Goal: Task Accomplishment & Management: Complete application form

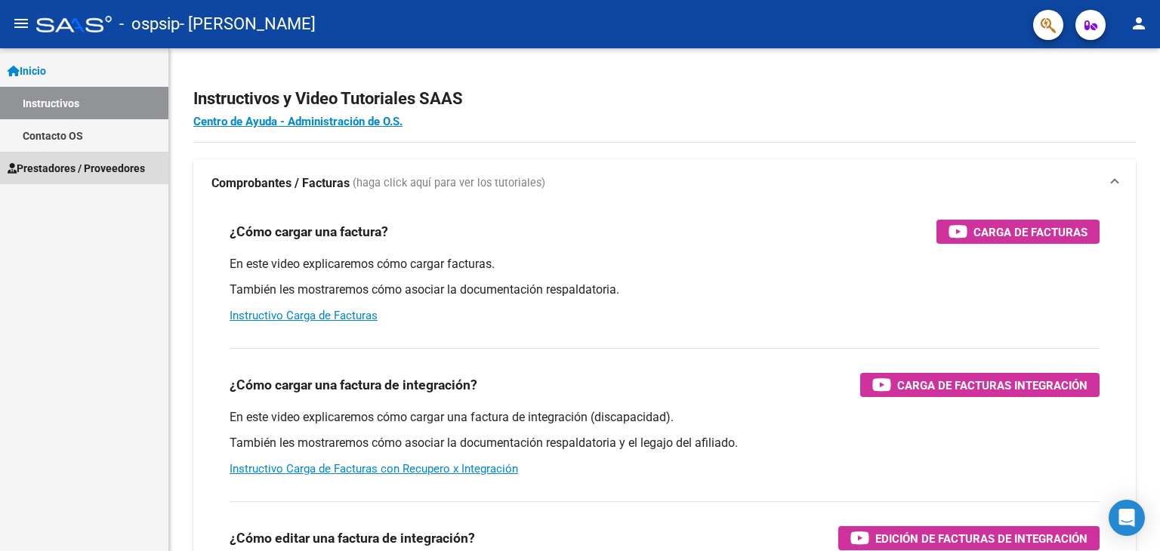
click at [106, 183] on link "Prestadores / Proveedores" at bounding box center [84, 168] width 168 height 32
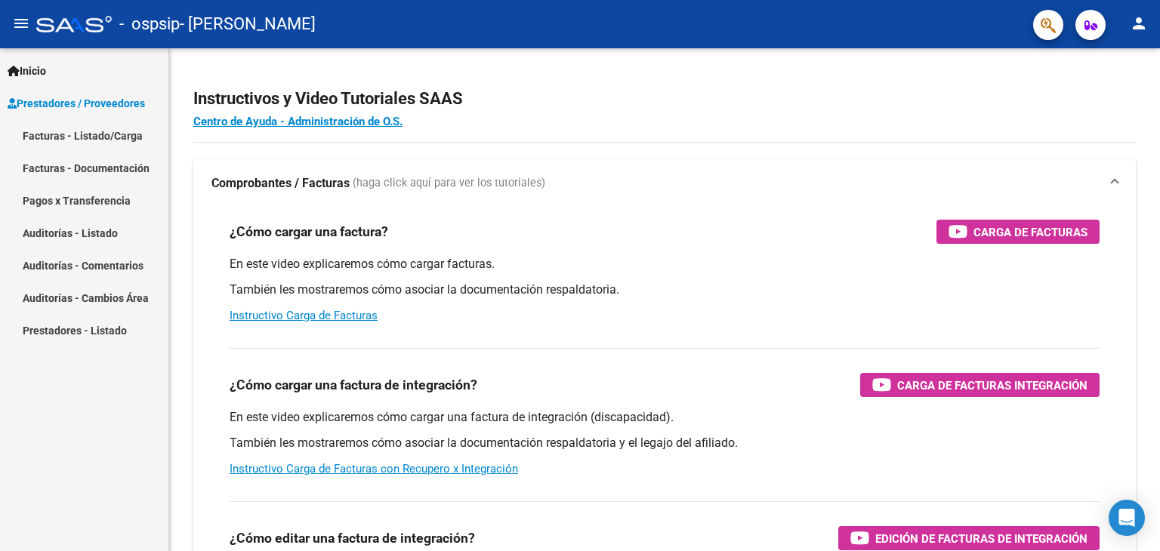
click at [94, 97] on span "Prestadores / Proveedores" at bounding box center [76, 103] width 137 height 17
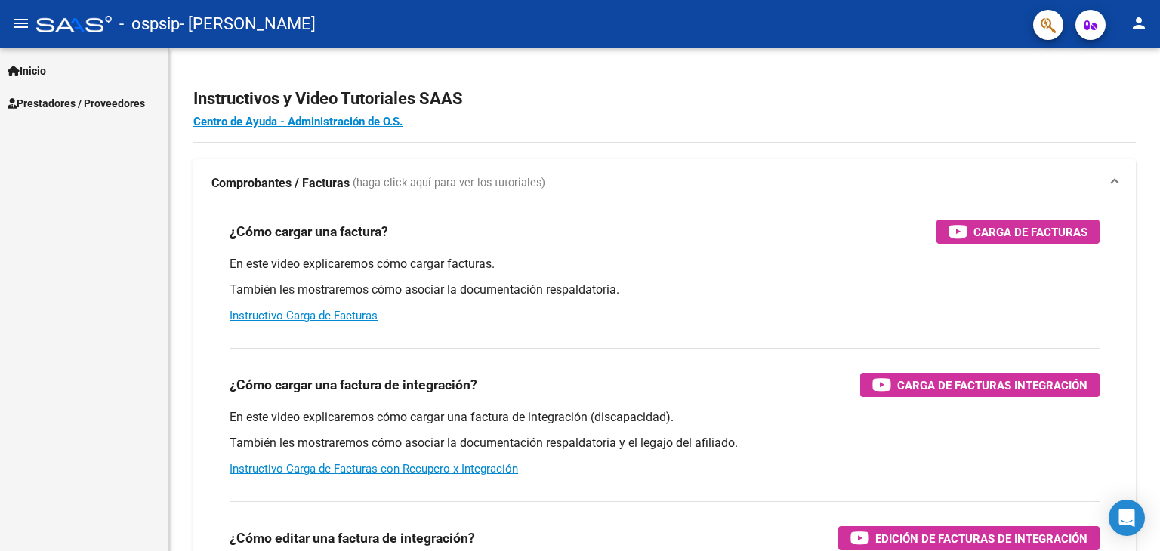
click at [96, 102] on span "Prestadores / Proveedores" at bounding box center [76, 103] width 137 height 17
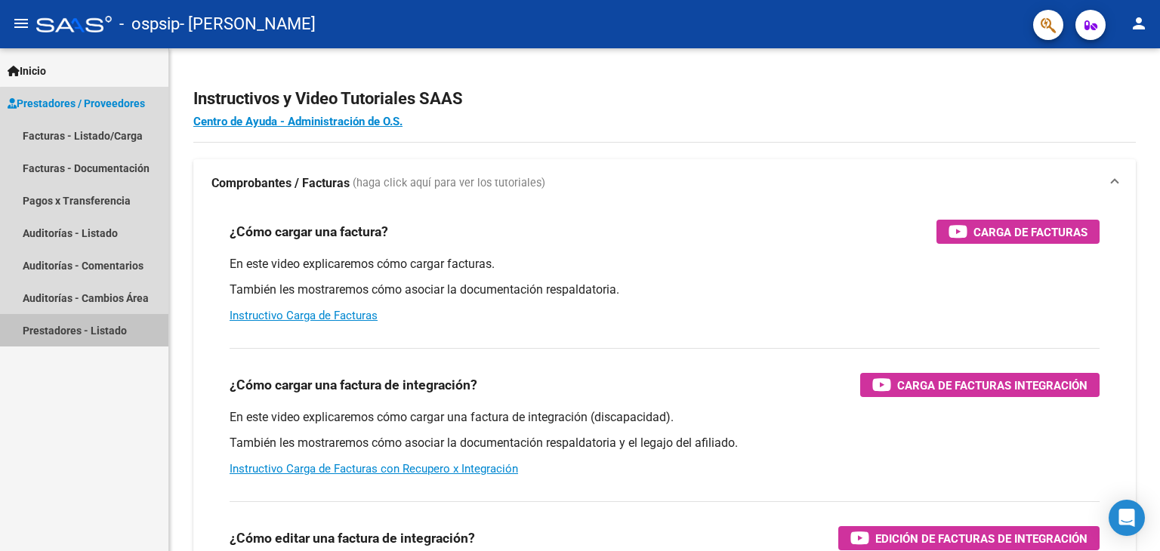
click at [91, 336] on link "Prestadores - Listado" at bounding box center [84, 330] width 168 height 32
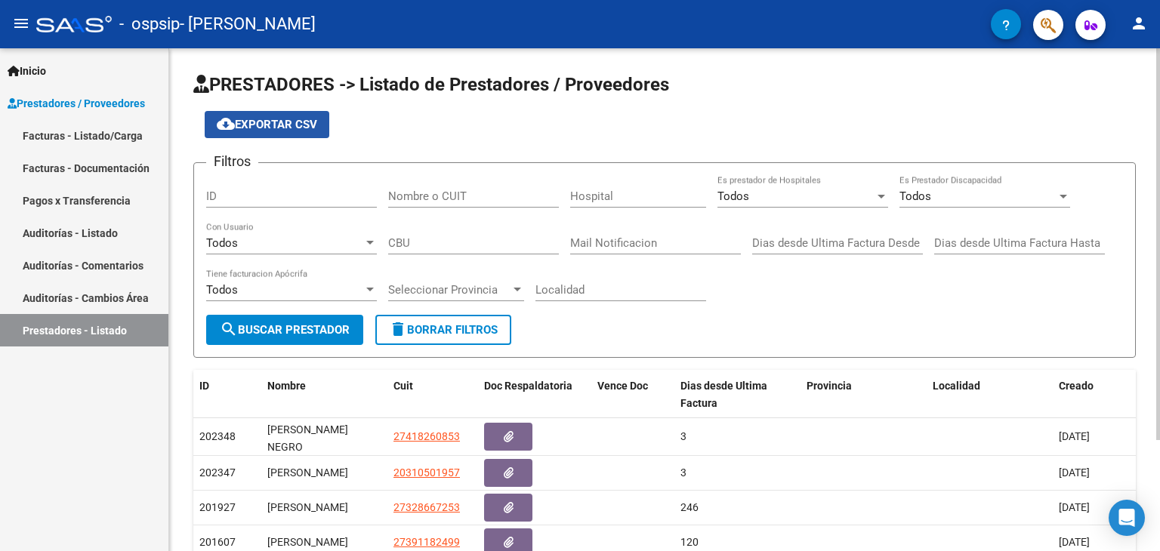
click at [233, 122] on mat-icon "cloud_download" at bounding box center [226, 124] width 18 height 18
click at [124, 140] on link "Facturas - Listado/Carga" at bounding box center [84, 135] width 168 height 32
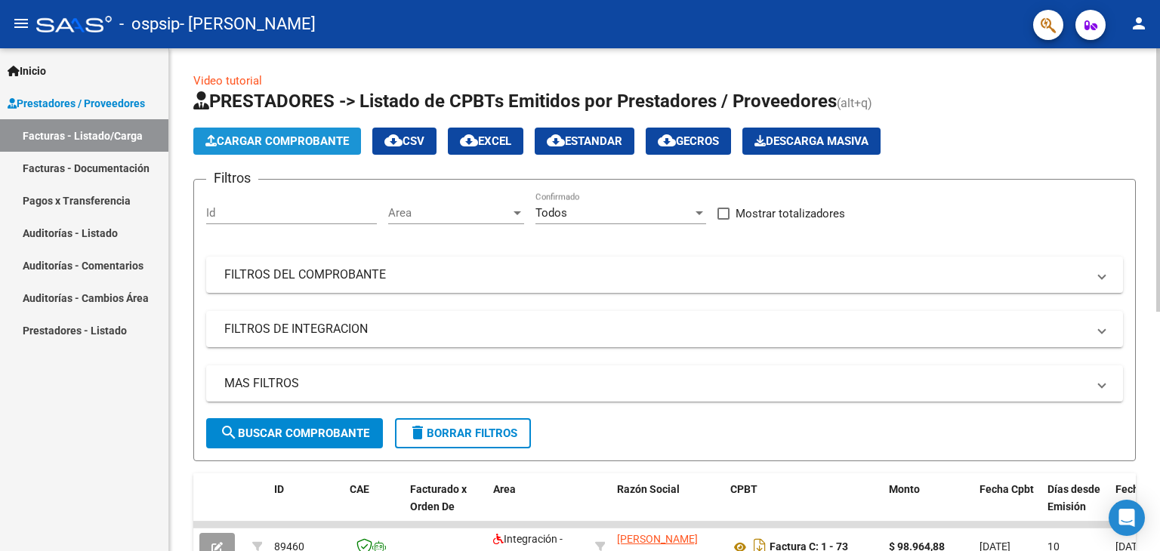
click at [251, 135] on span "Cargar Comprobante" at bounding box center [277, 141] width 144 height 14
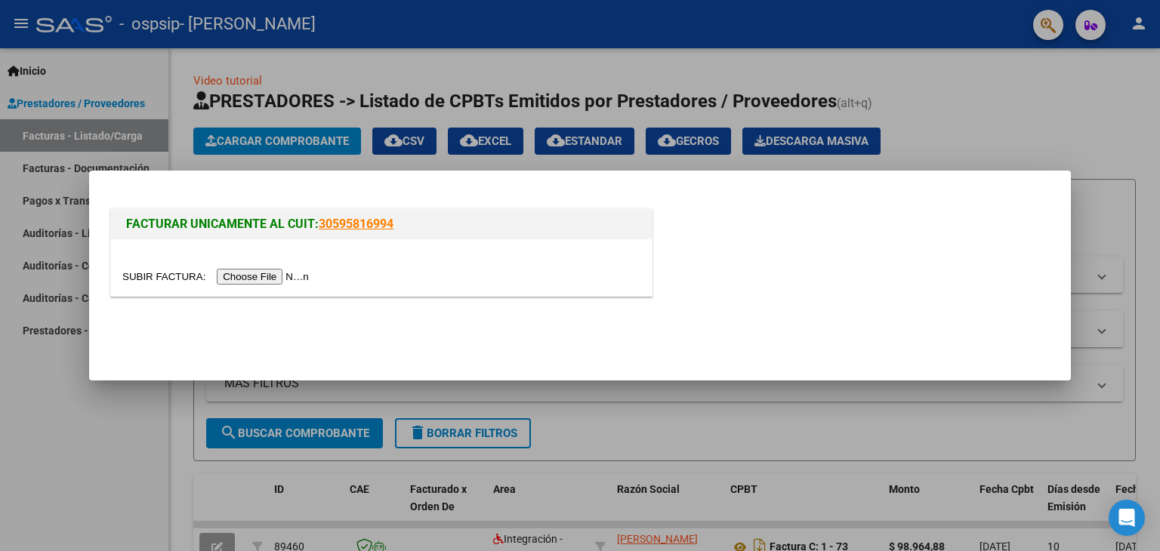
click at [285, 269] on input "file" at bounding box center [217, 277] width 191 height 16
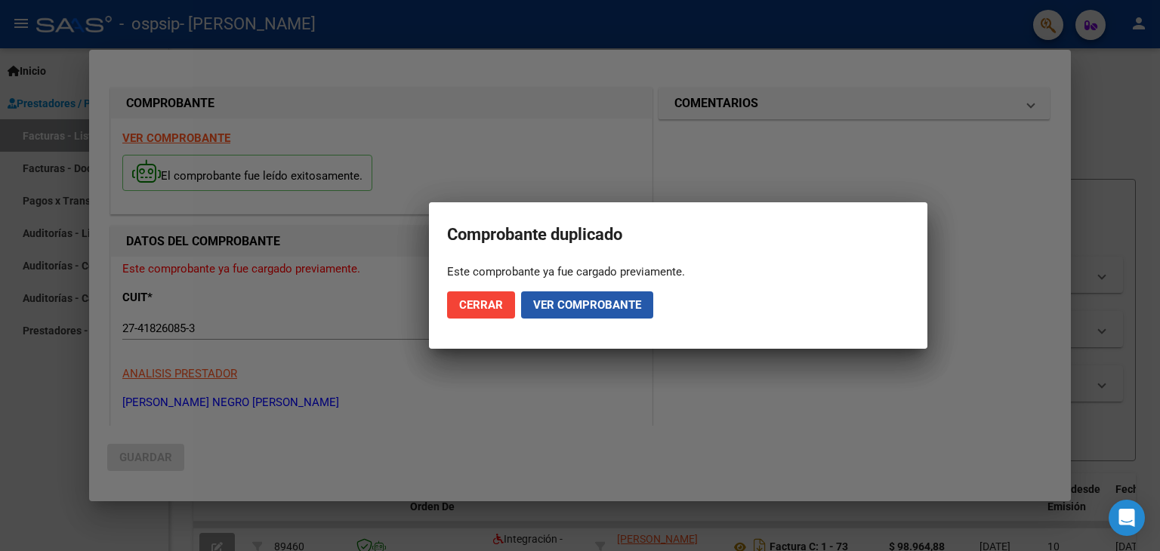
click at [533, 303] on span "Ver comprobante" at bounding box center [587, 305] width 108 height 14
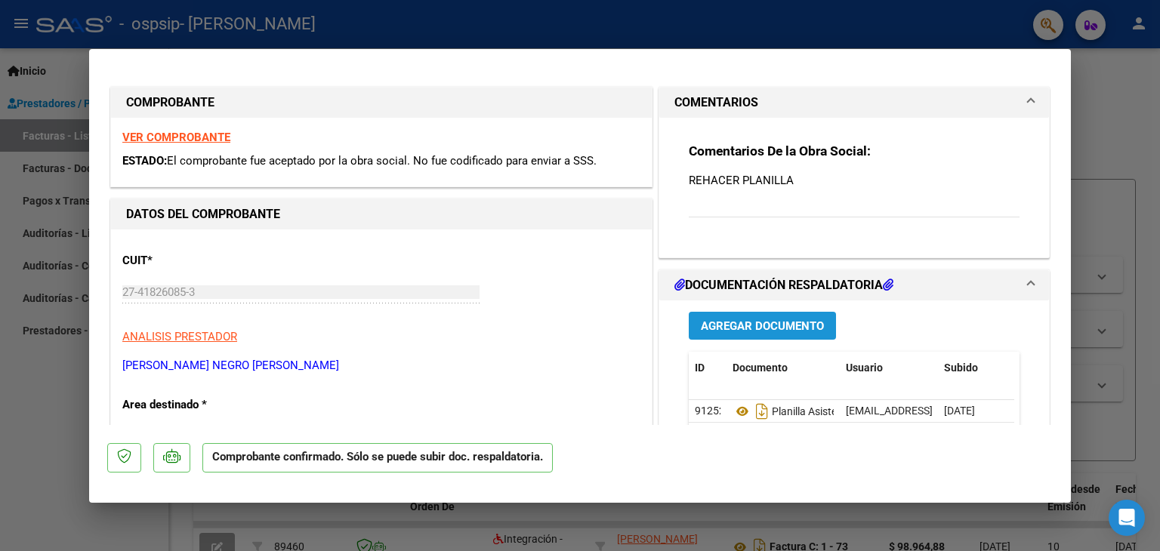
click at [771, 323] on span "Agregar Documento" at bounding box center [762, 327] width 123 height 14
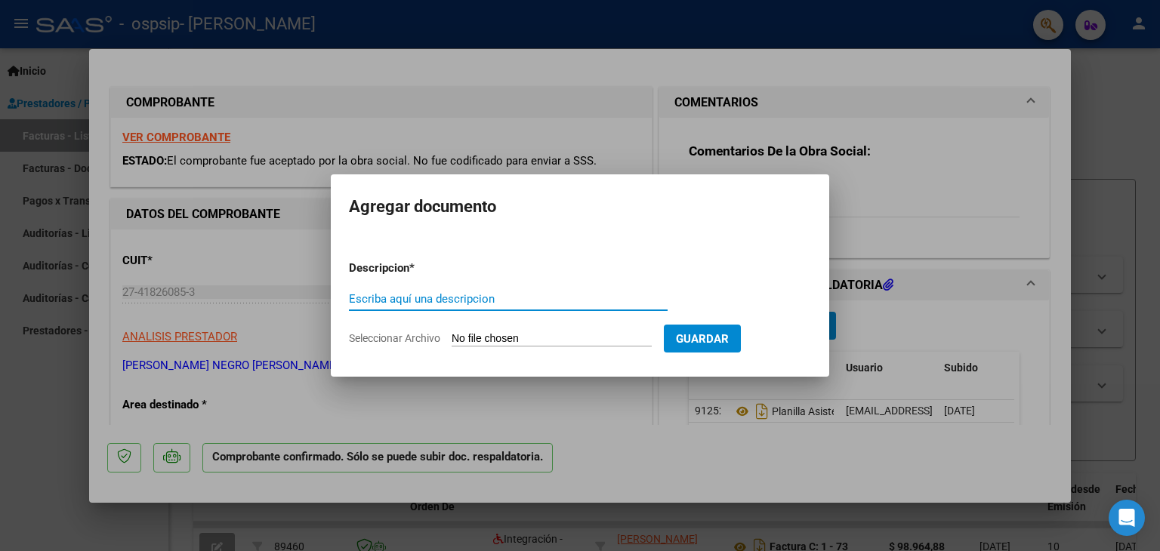
click at [622, 293] on input "Escriba aquí una descripcion" at bounding box center [508, 299] width 319 height 14
type input "planilla asistencia"
click at [426, 326] on form "Descripcion * planilla asistencia Escriba aquí una descripcion Seleccionar Arch…" at bounding box center [580, 304] width 462 height 110
click at [426, 333] on span "Seleccionar Archivo" at bounding box center [394, 338] width 91 height 12
click at [452, 333] on input "Seleccionar Archivo" at bounding box center [552, 339] width 200 height 14
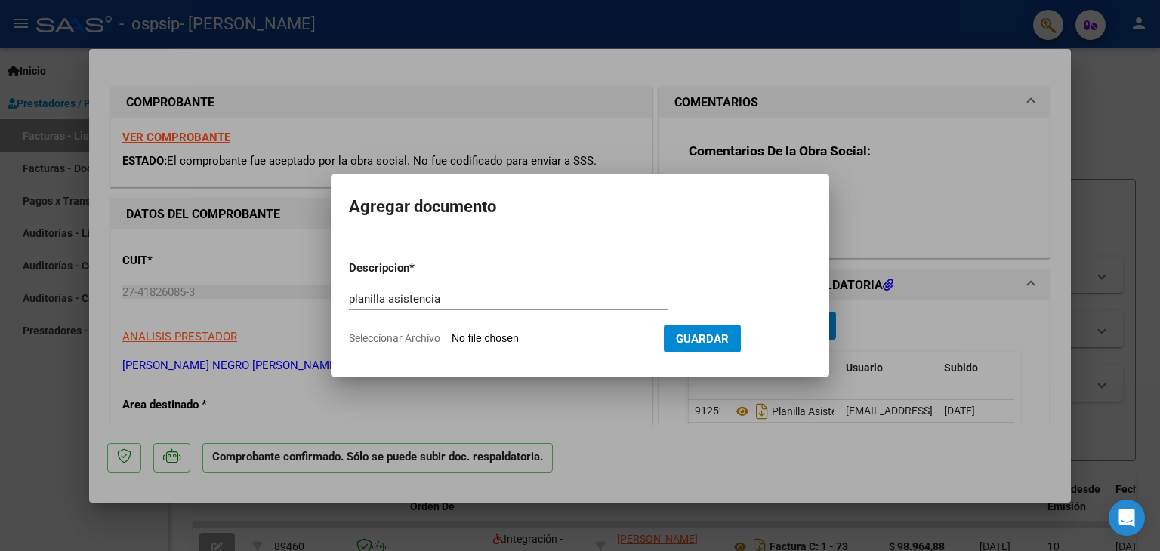
type input "C:\fakepath\ginno psico.pdf"
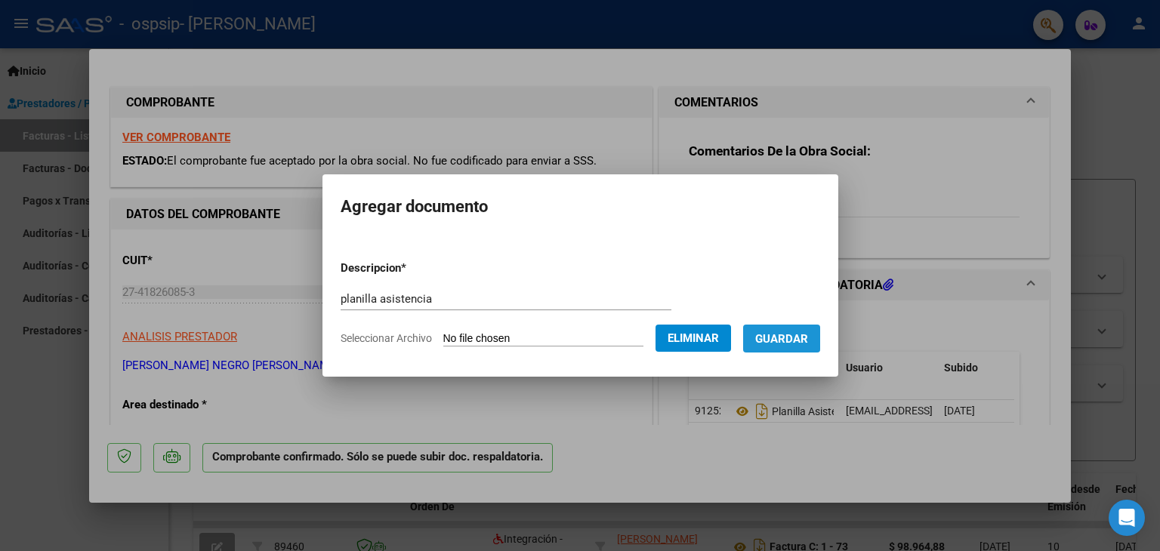
click at [783, 329] on button "Guardar" at bounding box center [781, 339] width 77 height 28
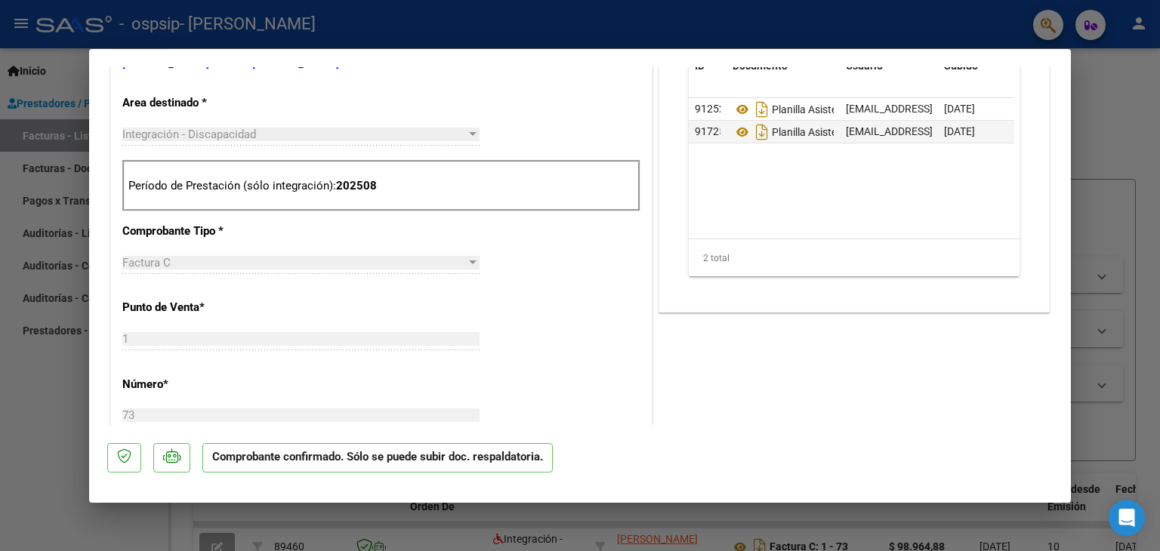
click at [601, 527] on div at bounding box center [580, 275] width 1160 height 551
type input "$ 0,00"
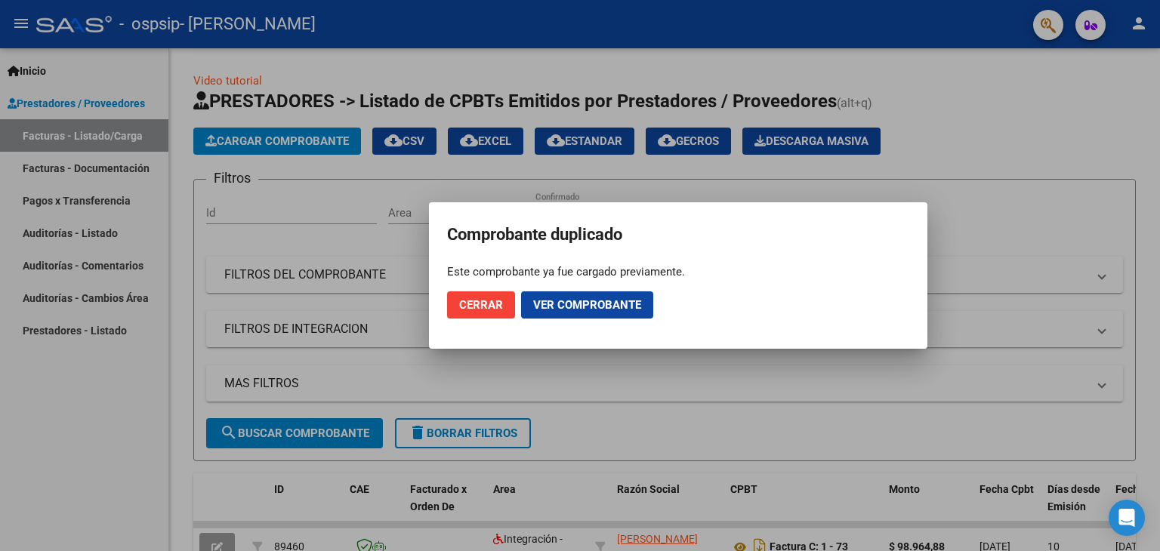
click at [497, 304] on span "Cerrar" at bounding box center [481, 305] width 44 height 14
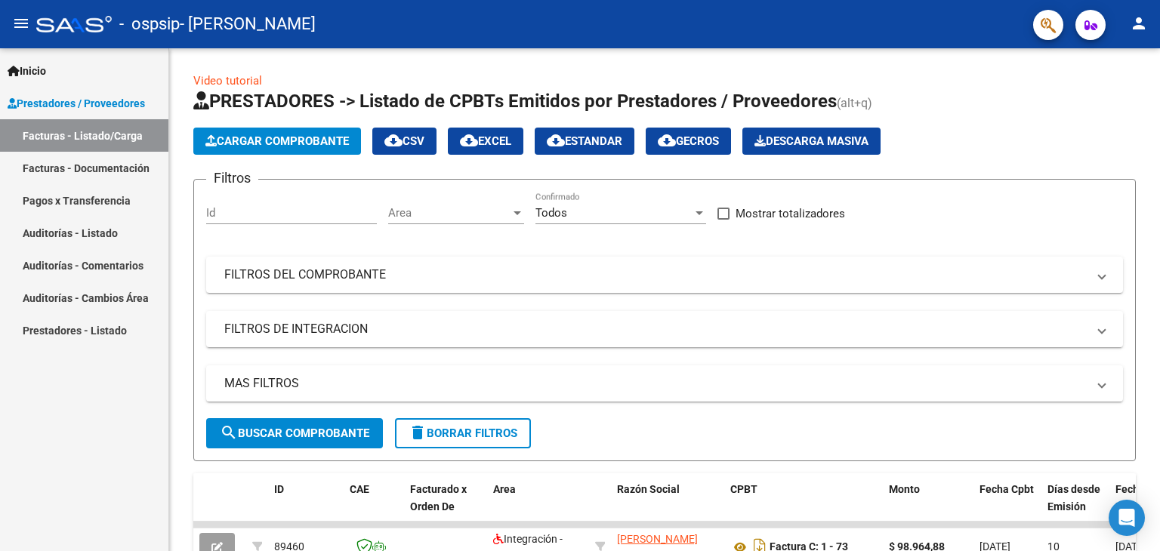
click at [104, 327] on link "Prestadores - Listado" at bounding box center [84, 330] width 168 height 32
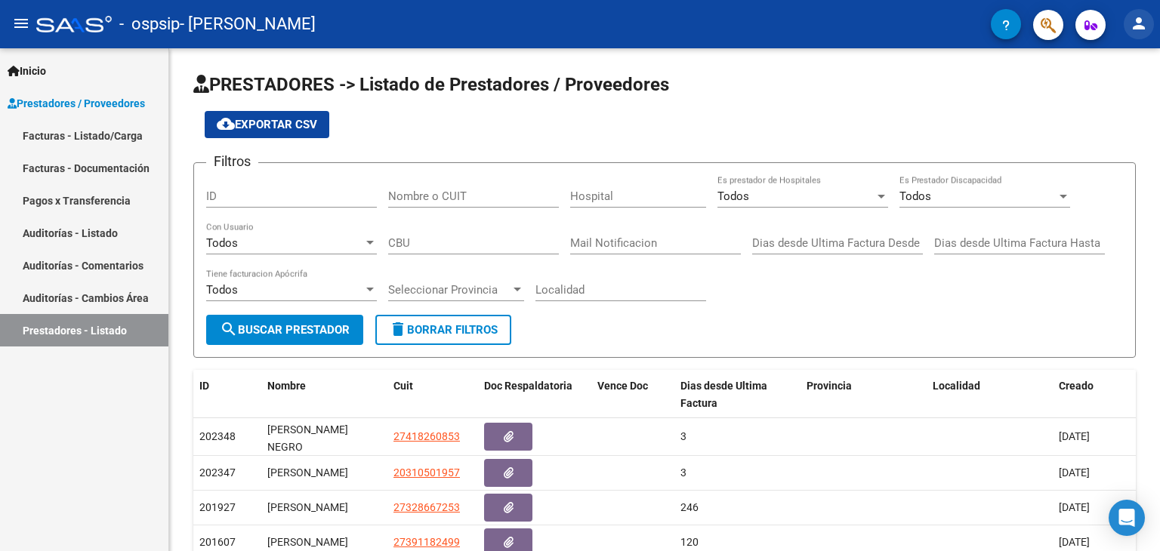
click at [1141, 15] on button "person" at bounding box center [1139, 24] width 30 height 30
click at [1101, 101] on button "exit_to_app Salir" at bounding box center [1108, 100] width 92 height 36
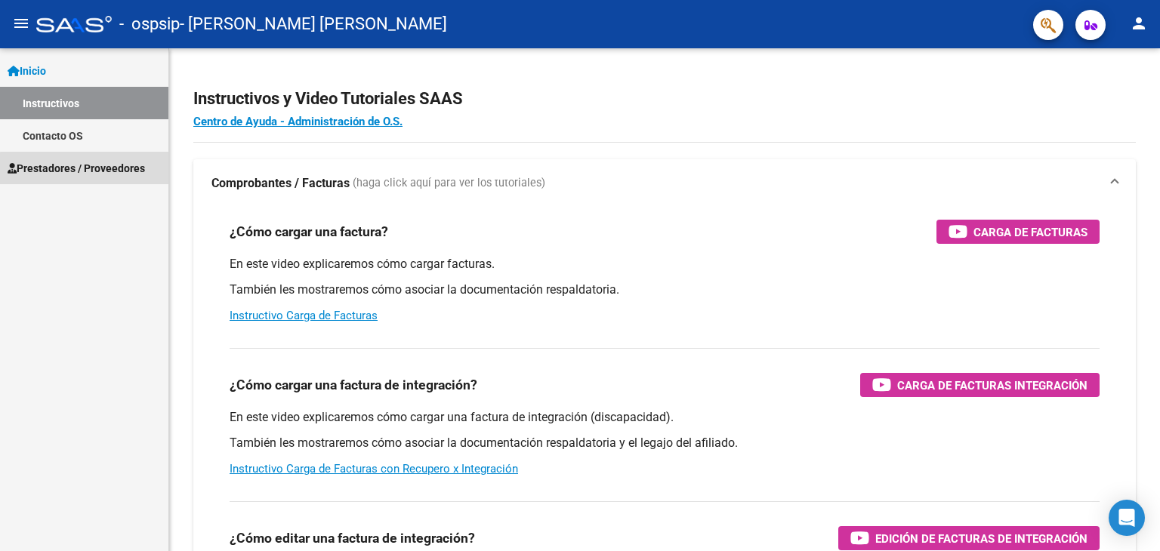
click at [114, 171] on span "Prestadores / Proveedores" at bounding box center [76, 168] width 137 height 17
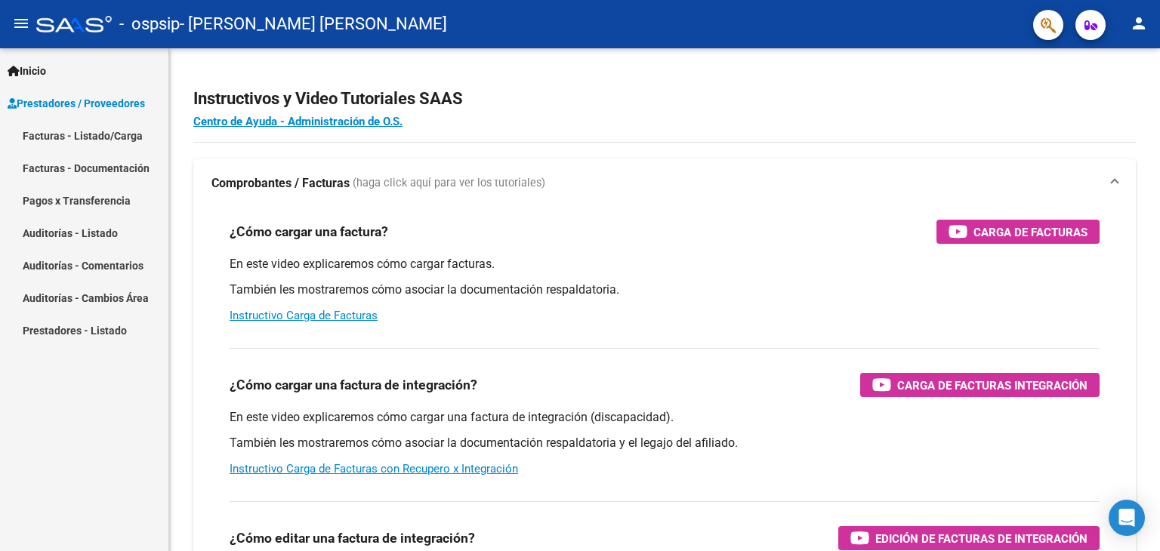
click at [120, 134] on link "Facturas - Listado/Carga" at bounding box center [84, 135] width 168 height 32
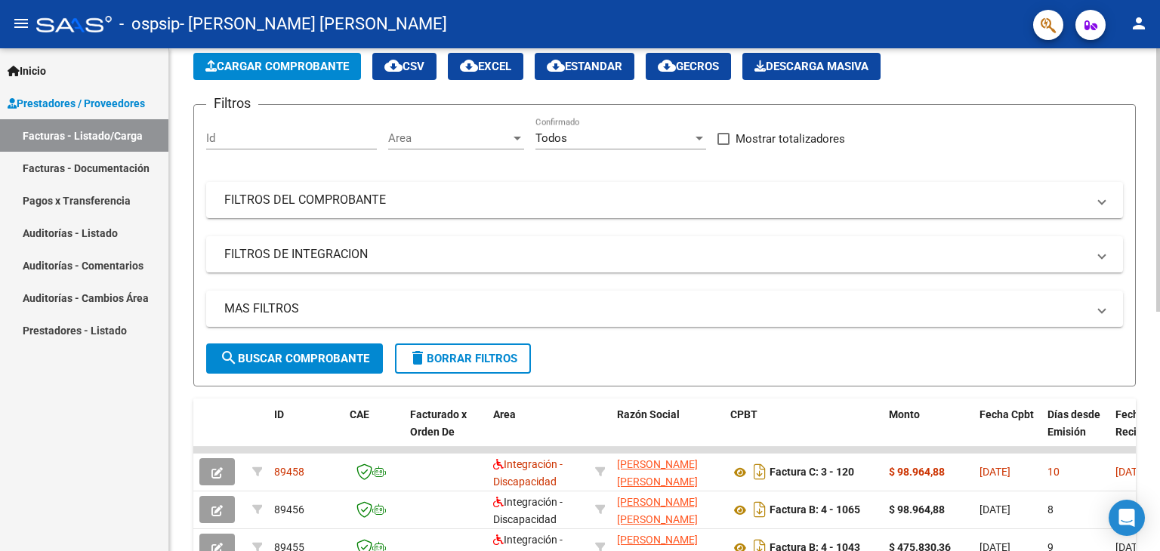
scroll to position [151, 0]
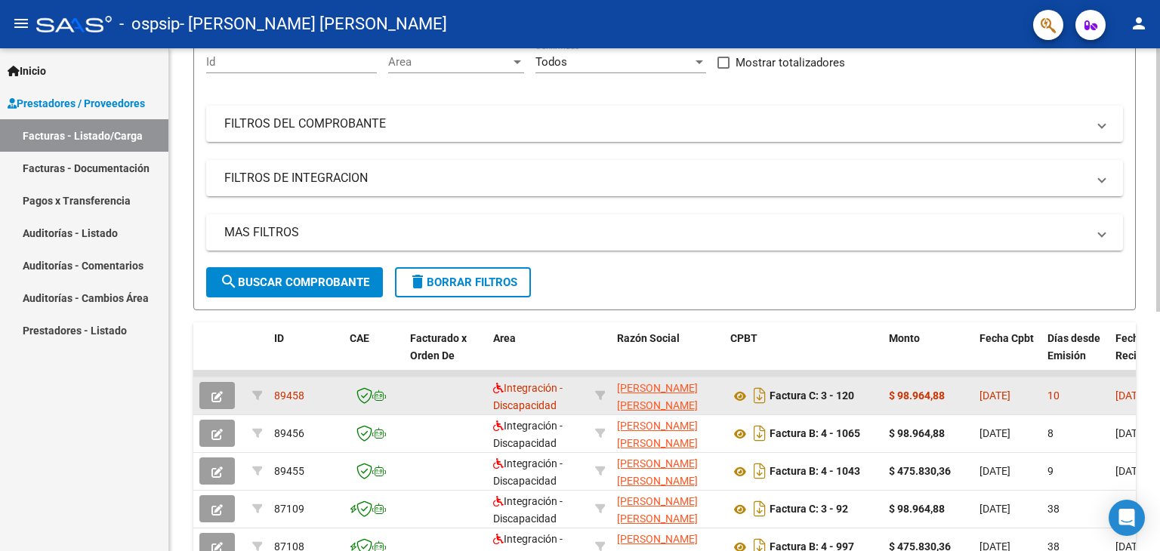
click at [249, 402] on datatable-body-cell at bounding box center [257, 396] width 22 height 37
click at [216, 396] on icon "button" at bounding box center [217, 396] width 11 height 11
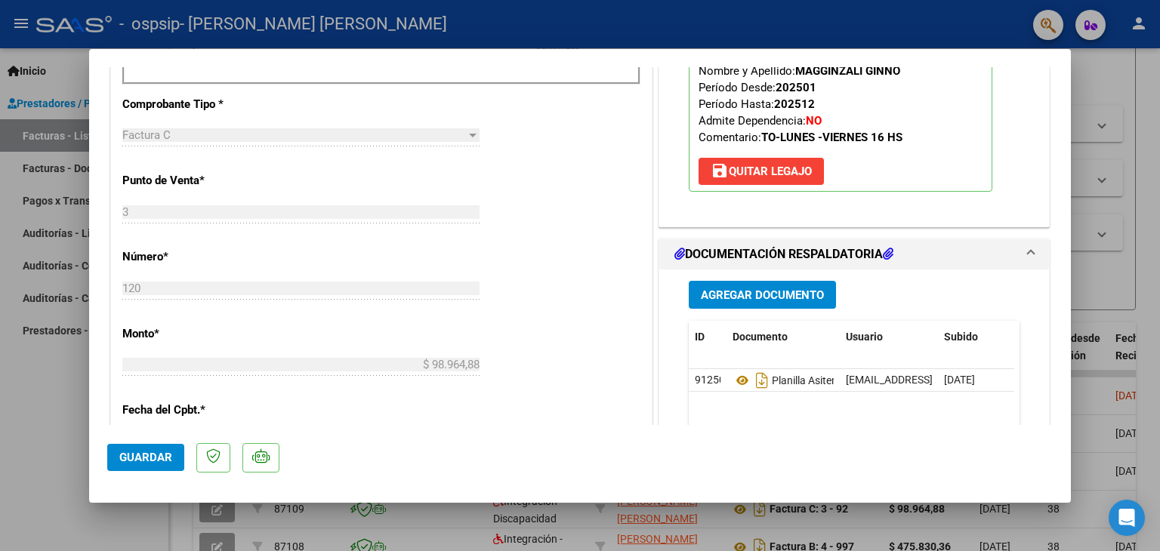
scroll to position [529, 0]
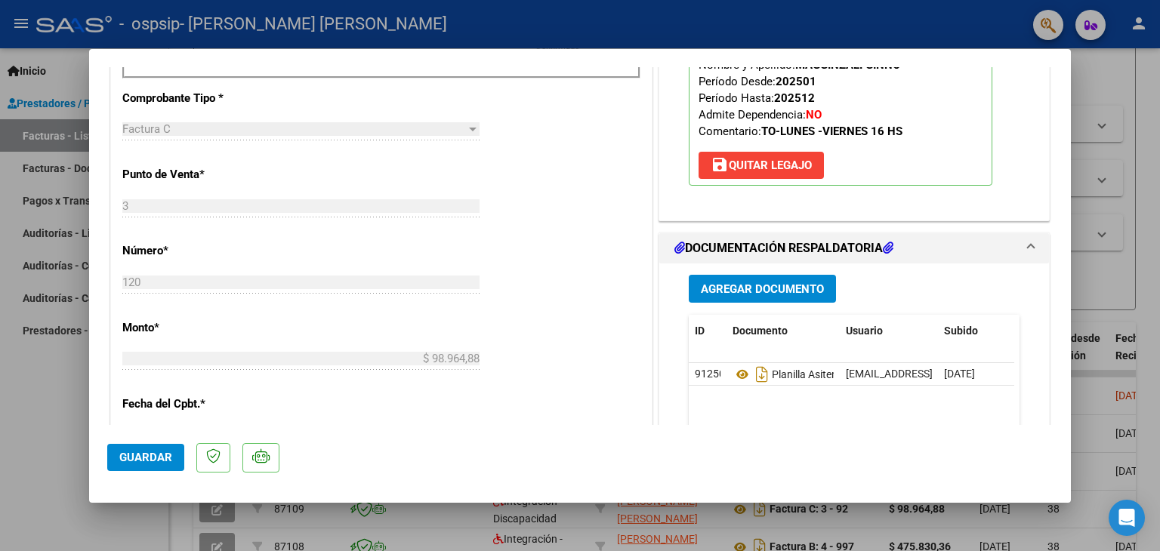
click at [743, 284] on span "Agregar Documento" at bounding box center [762, 290] width 123 height 14
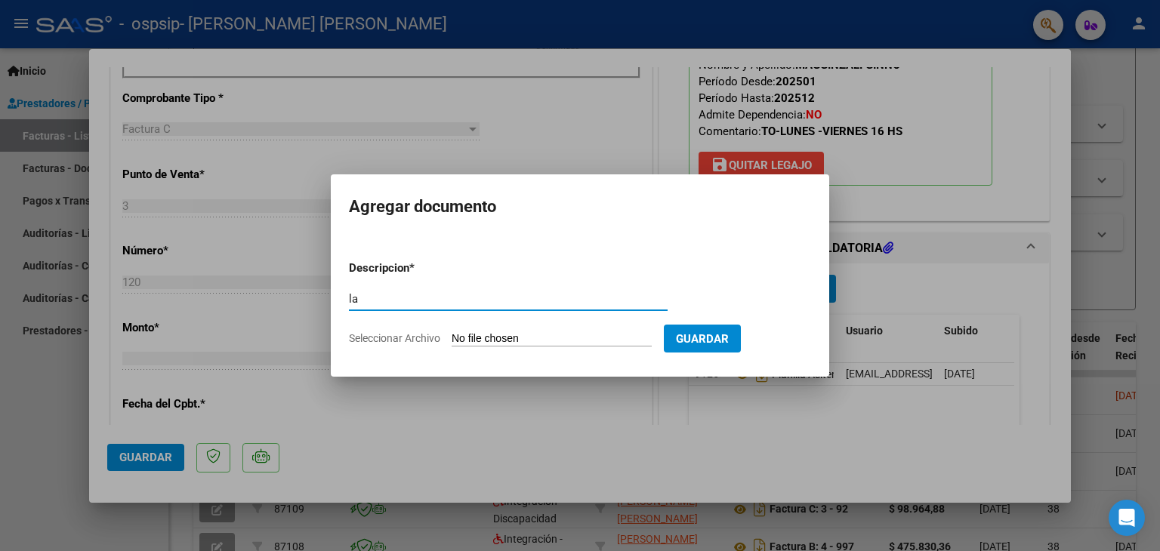
type input "l"
type input "planilla de asistencia"
click at [388, 336] on span "Seleccionar Archivo" at bounding box center [394, 338] width 91 height 12
click at [452, 336] on input "Seleccionar Archivo" at bounding box center [552, 339] width 200 height 14
type input "C:\fakepath\[PERSON_NAME] to.pdf"
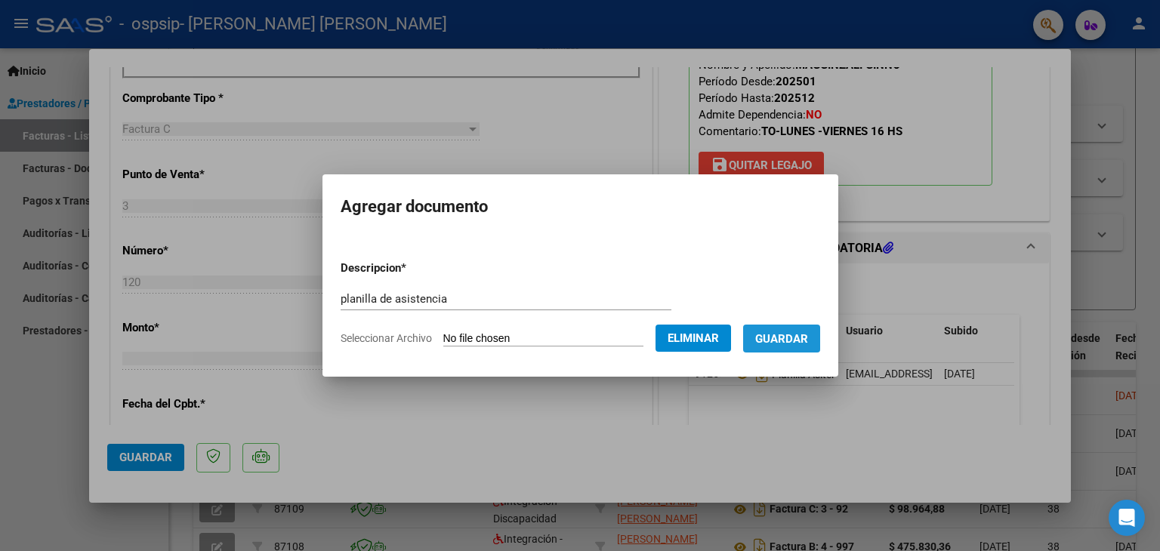
click at [797, 344] on span "Guardar" at bounding box center [781, 339] width 53 height 14
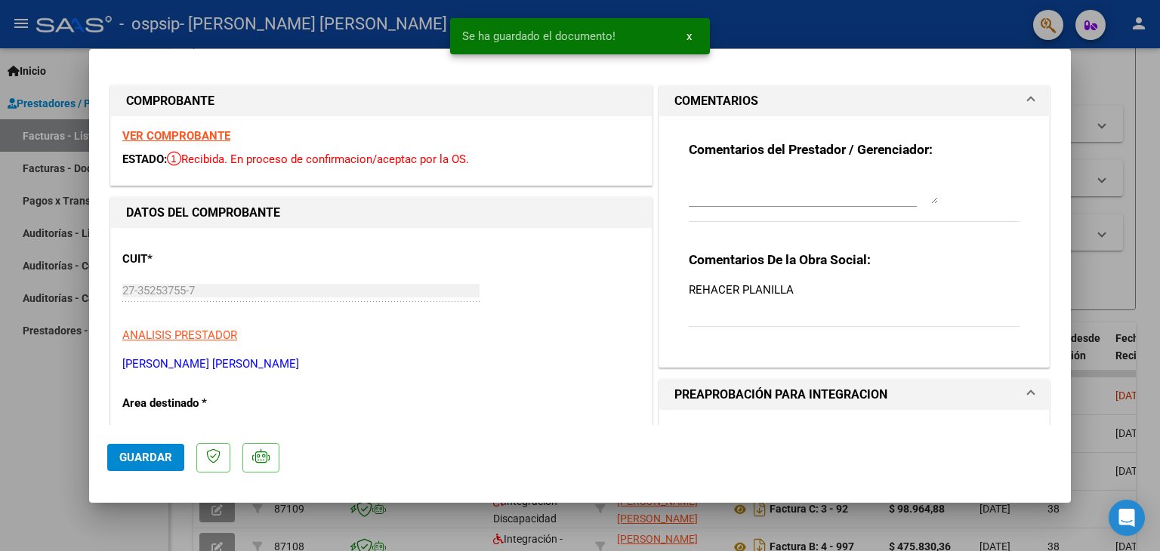
scroll to position [0, 0]
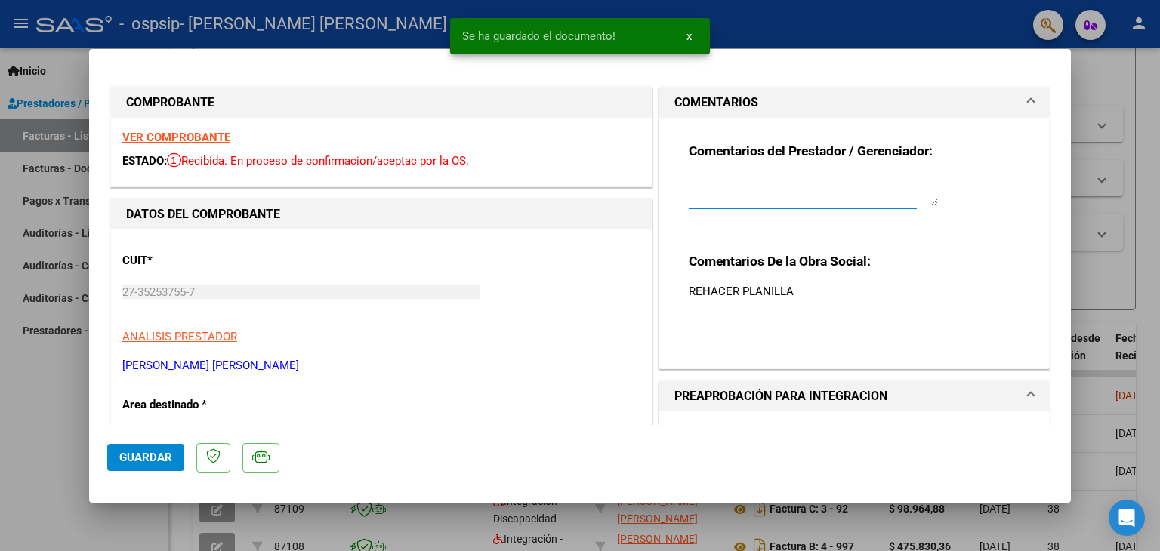
click at [777, 202] on textarea at bounding box center [813, 190] width 249 height 30
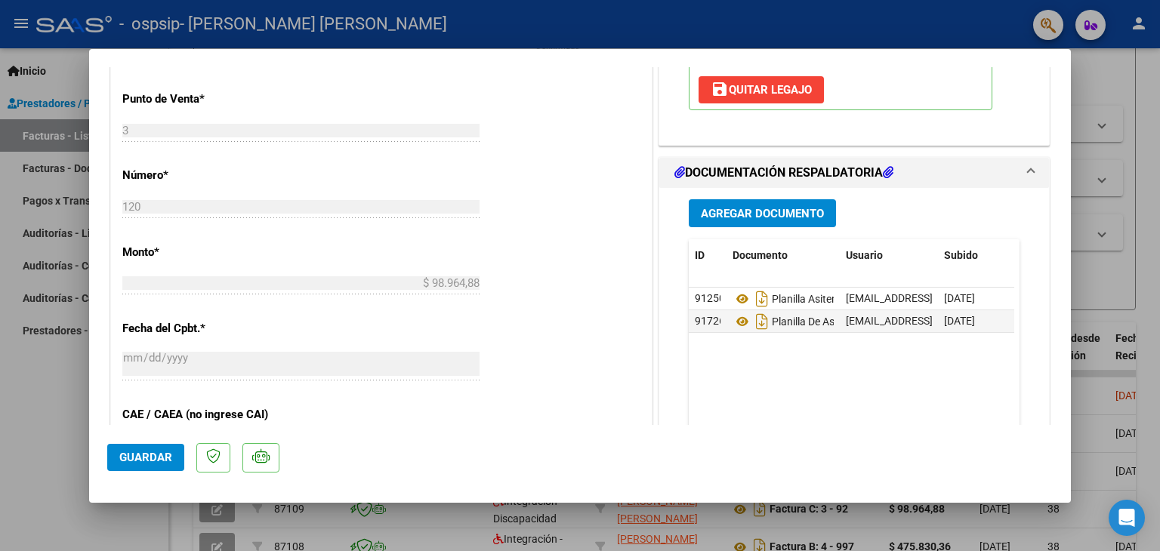
click at [791, 371] on datatable-body "91250 Planilla Asitencia [EMAIL_ADDRESS][DOMAIN_NAME] - [PERSON_NAME] - [DATE] …" at bounding box center [852, 358] width 326 height 141
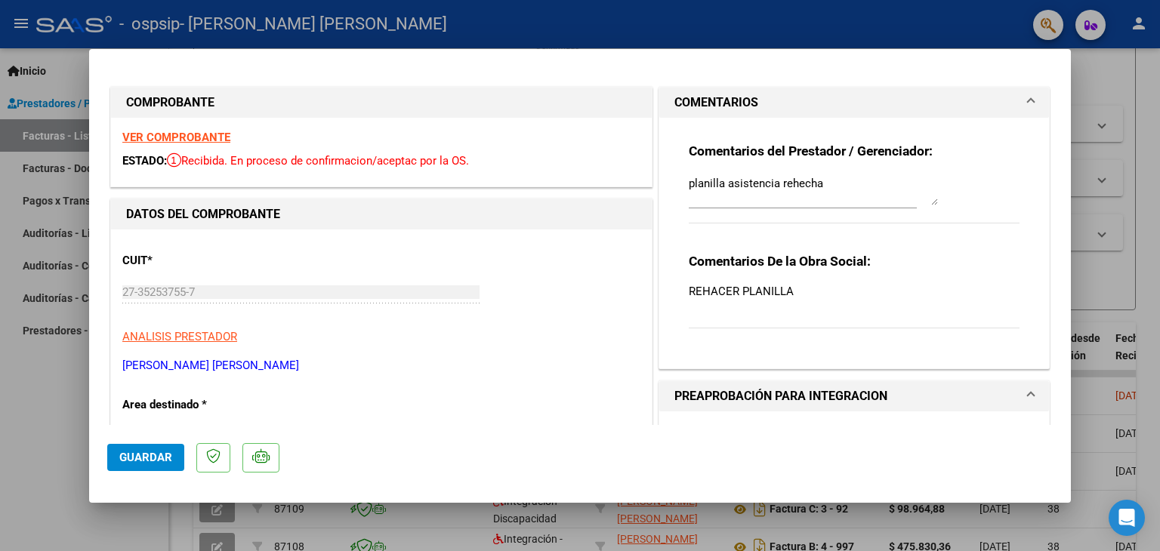
click at [954, 242] on div "Comentarios del Prestador / Gerenciador: planilla asistencia rehecha Comentario…" at bounding box center [855, 237] width 354 height 239
click at [873, 190] on textarea "planilla asistencia rehecha" at bounding box center [813, 190] width 249 height 30
type textarea "planilla asistencia rehecha"
click at [127, 448] on button "Guardar" at bounding box center [145, 457] width 77 height 27
click at [90, 226] on mat-dialog-content "COMPROBANTE VER COMPROBANTE ESTADO: Recibida. En proceso de confirmacion/acepta…" at bounding box center [580, 246] width 982 height 359
